Goal: Task Accomplishment & Management: Complete application form

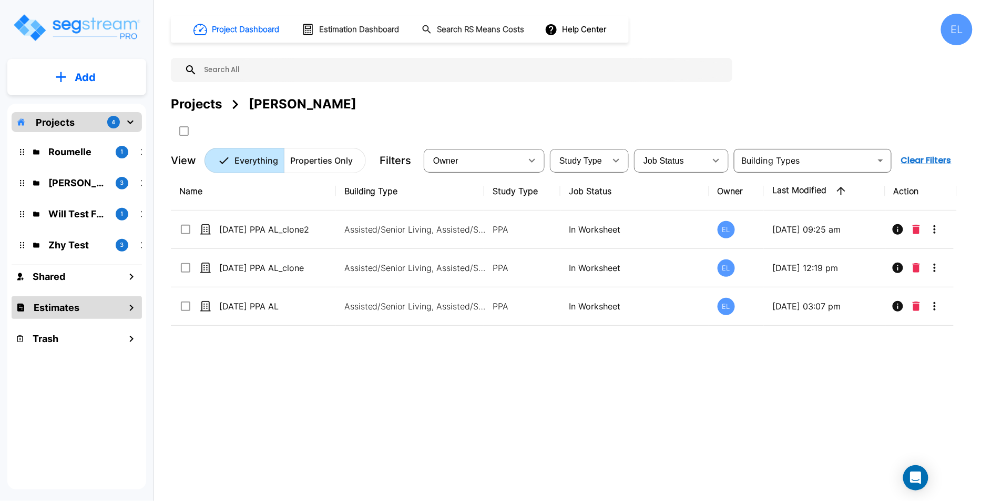
click at [74, 299] on div "Estimates" at bounding box center [77, 307] width 130 height 23
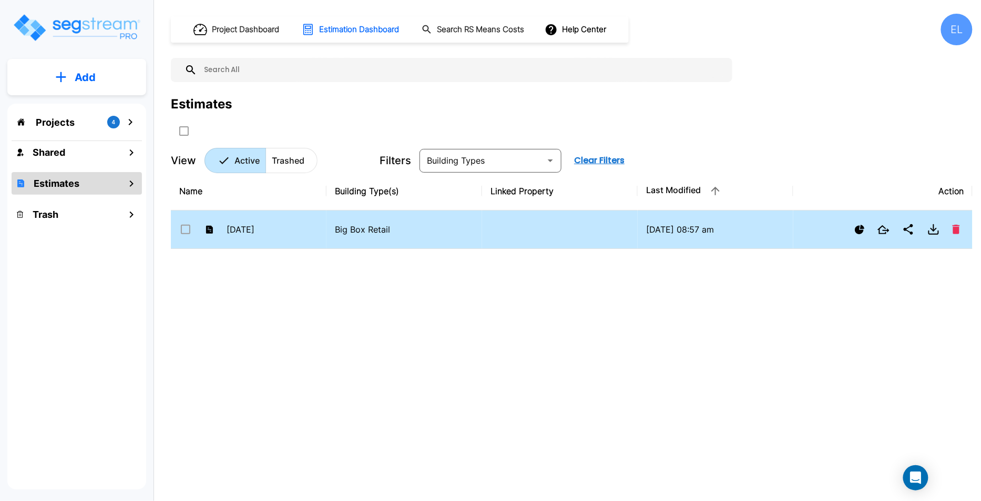
click at [613, 222] on td at bounding box center [560, 229] width 156 height 38
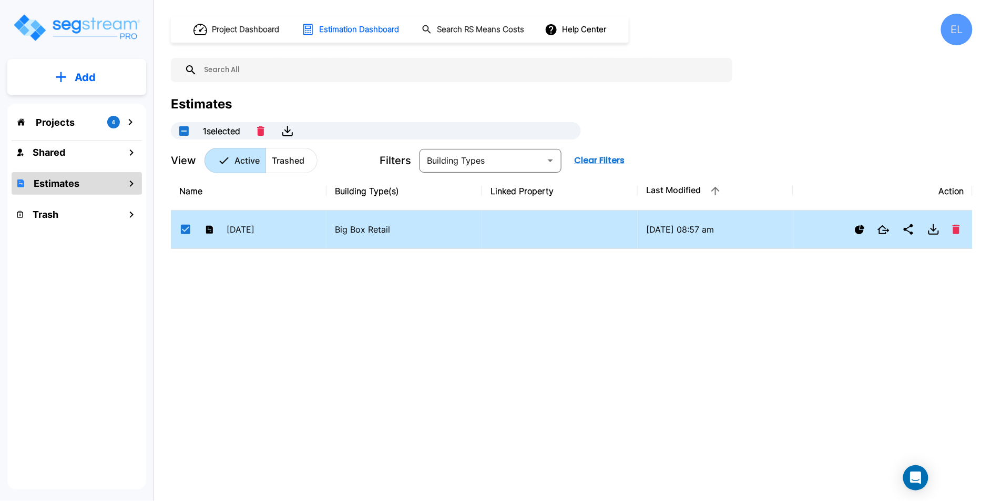
click at [613, 222] on td at bounding box center [560, 229] width 156 height 38
checkbox input "true"
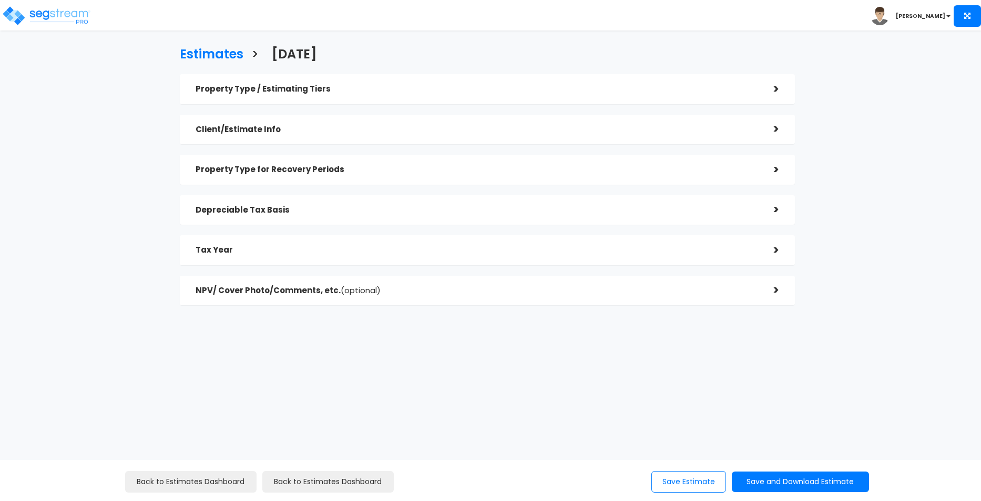
checkbox input "true"
